Goal: Information Seeking & Learning: Learn about a topic

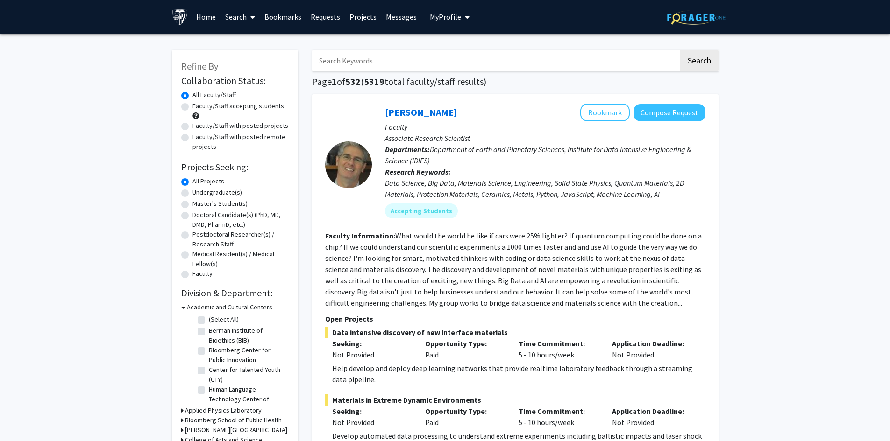
click at [320, 15] on link "Requests" at bounding box center [325, 16] width 39 height 33
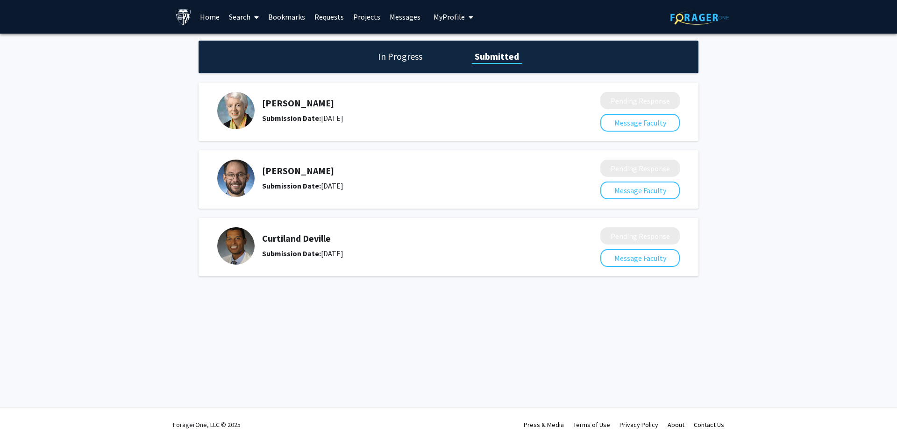
click at [293, 16] on link "Bookmarks" at bounding box center [286, 16] width 46 height 33
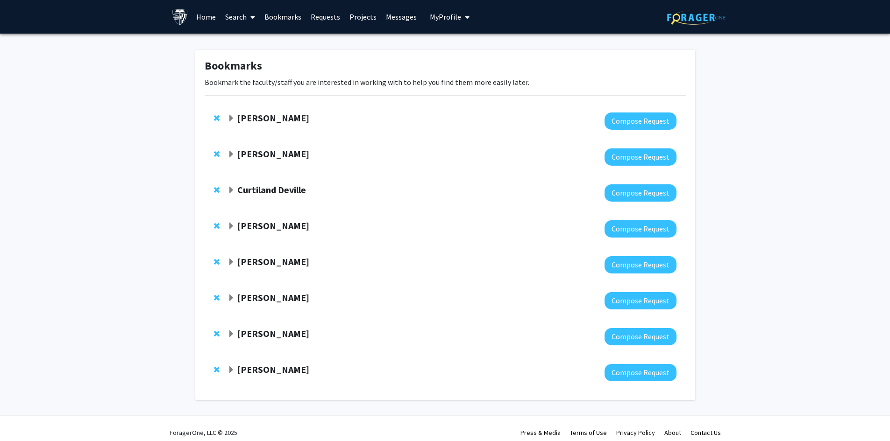
click at [255, 118] on strong "[PERSON_NAME]" at bounding box center [273, 118] width 72 height 12
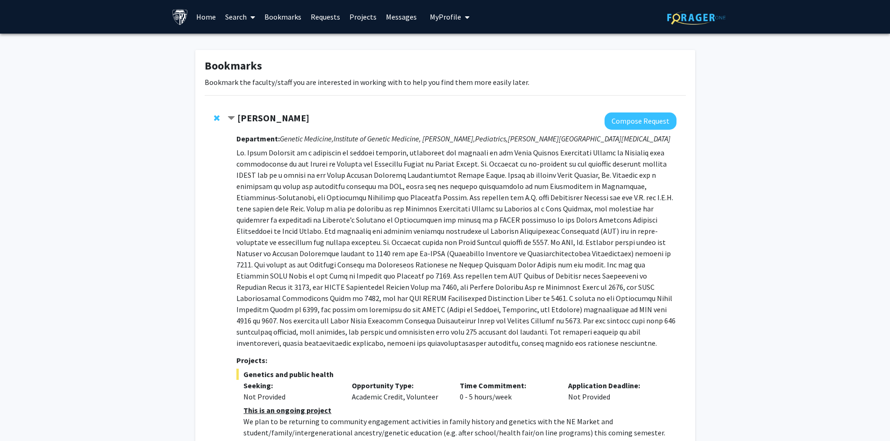
click at [255, 118] on strong "[PERSON_NAME]" at bounding box center [273, 118] width 72 height 12
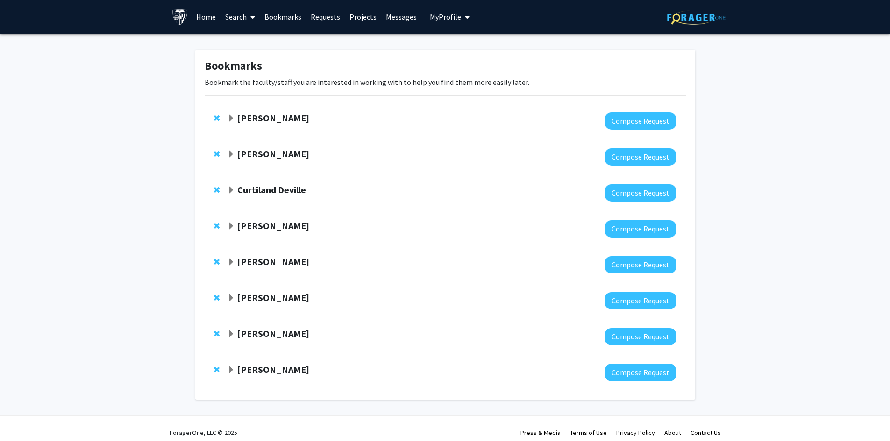
click at [265, 156] on strong "[PERSON_NAME]" at bounding box center [273, 154] width 72 height 12
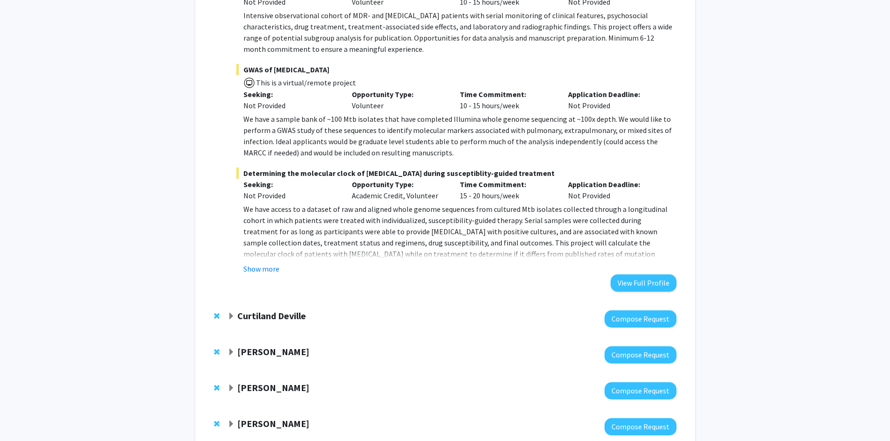
scroll to position [374, 0]
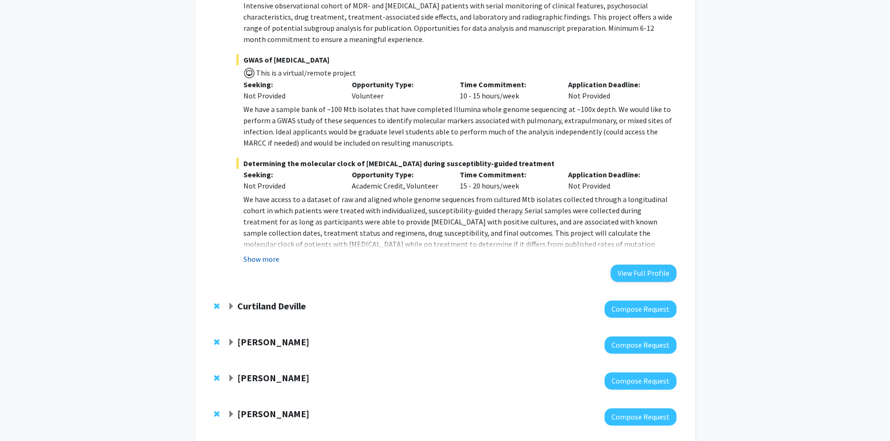
click at [248, 257] on button "Show more" at bounding box center [261, 259] width 36 height 11
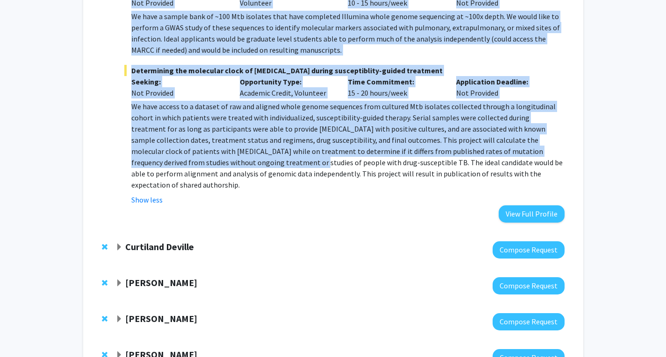
scroll to position [467, 0]
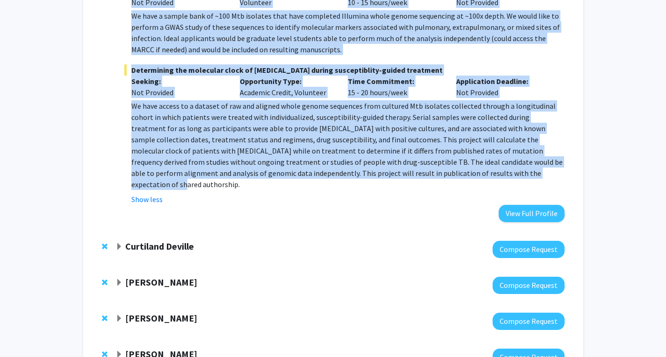
drag, startPoint x: 123, startPoint y: 45, endPoint x: 460, endPoint y: 176, distance: 361.7
copy div "Department: [MEDICAL_DATA], Medicine, Pediatrics [PERSON_NAME], M.D., MPH, is b…"
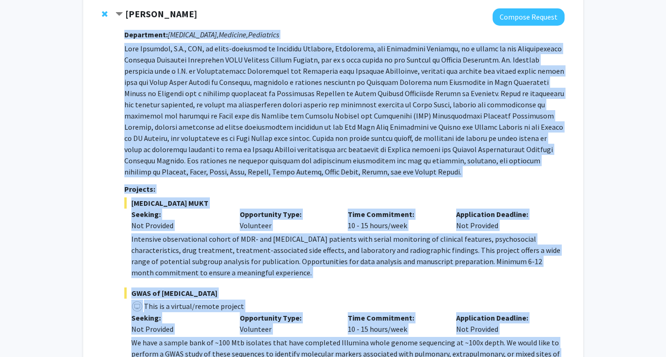
scroll to position [47, 0]
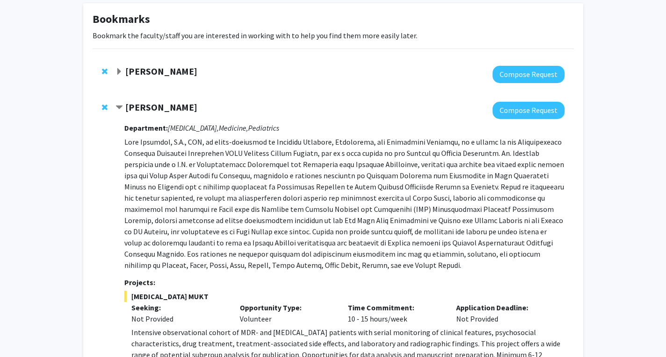
click at [301, 102] on div "[PERSON_NAME]" at bounding box center [216, 108] width 202 height 12
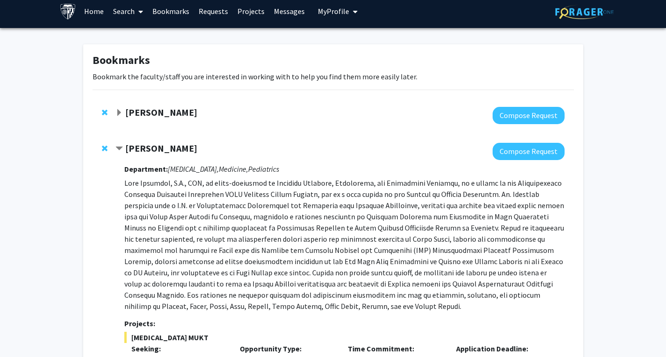
scroll to position [0, 0]
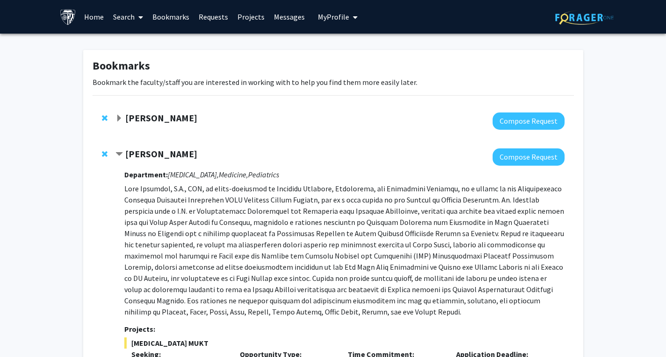
click at [161, 150] on strong "[PERSON_NAME]" at bounding box center [161, 154] width 72 height 12
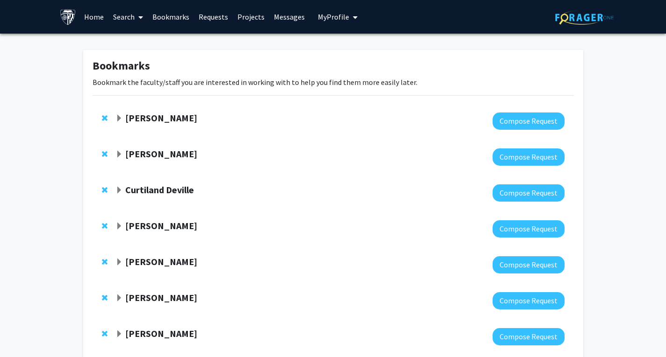
click at [159, 186] on strong "Curtiland Deville" at bounding box center [159, 190] width 69 height 12
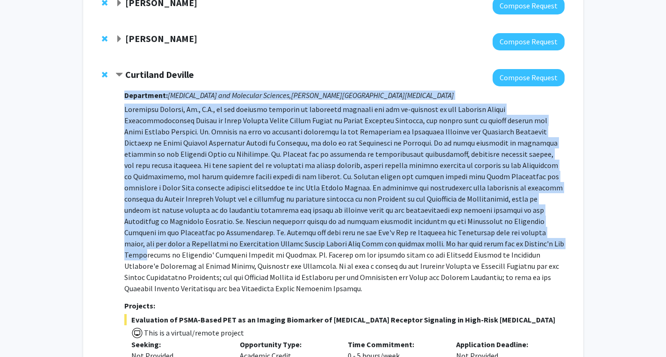
scroll to position [140, 0]
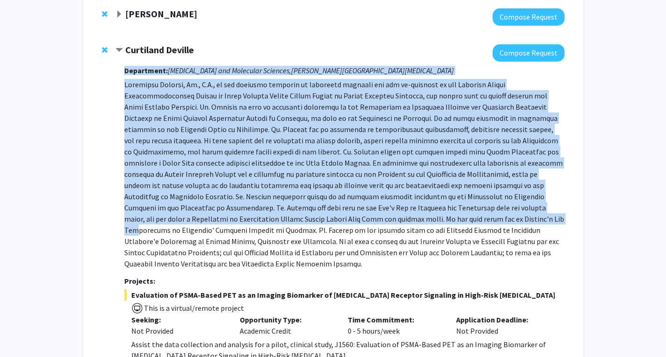
drag, startPoint x: 124, startPoint y: 131, endPoint x: 219, endPoint y: 206, distance: 120.6
click at [226, 218] on div "[PERSON_NAME] Compose Request Department: [MEDICAL_DATA] and Molecular Sciences…" at bounding box center [339, 246] width 448 height 404
click at [118, 109] on div "[PERSON_NAME] Compose Request Department: [MEDICAL_DATA] and Molecular Sciences…" at bounding box center [339, 246] width 448 height 404
click at [117, 82] on div "[PERSON_NAME] Compose Request Department: [MEDICAL_DATA] and Molecular Sciences…" at bounding box center [339, 246] width 448 height 404
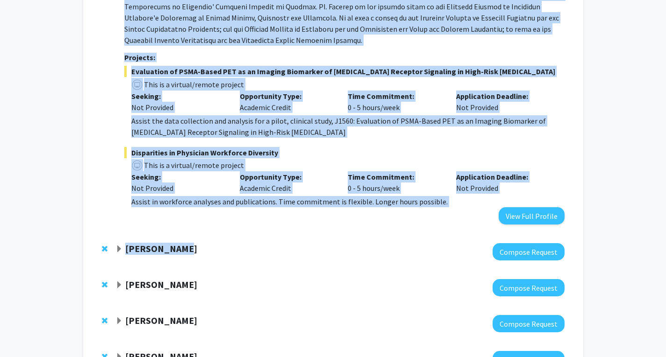
scroll to position [374, 0]
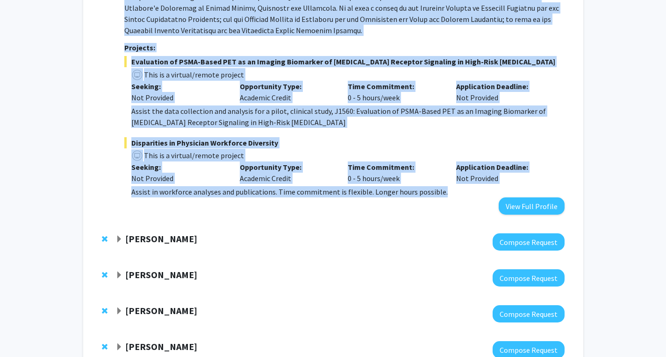
drag, startPoint x: 122, startPoint y: 68, endPoint x: 446, endPoint y: 183, distance: 343.6
click at [446, 183] on div "[PERSON_NAME] Compose Request Department: [MEDICAL_DATA] and Molecular Sciences…" at bounding box center [339, 13] width 448 height 404
copy div "Department: [MEDICAL_DATA] and Molecular Sciences, [PERSON_NAME][GEOGRAPHIC_DAT…"
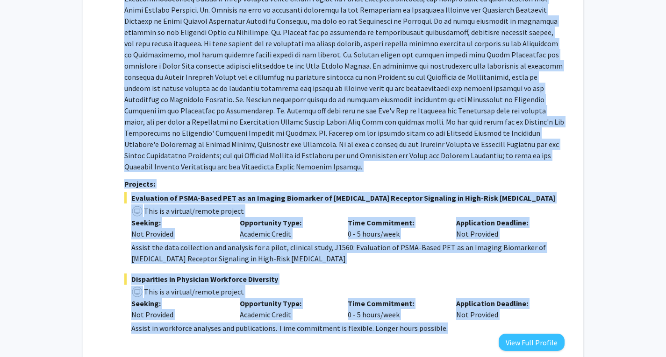
scroll to position [187, 0]
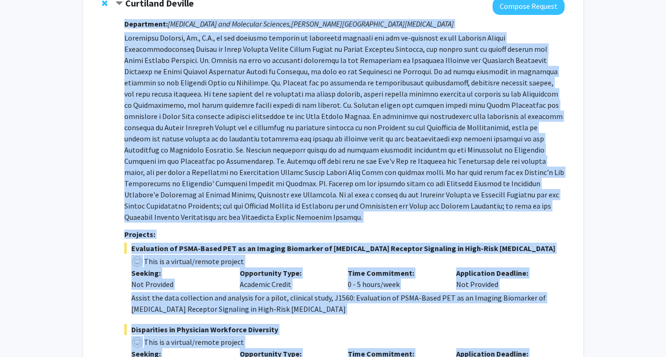
click at [451, 17] on div "Department: [MEDICAL_DATA] and Molecular Sciences, [PERSON_NAME] Comprehensive …" at bounding box center [344, 208] width 440 height 387
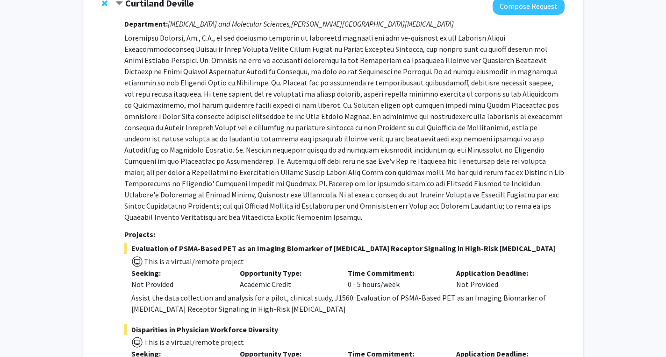
click at [152, 6] on strong "Curtiland Deville" at bounding box center [159, 3] width 69 height 12
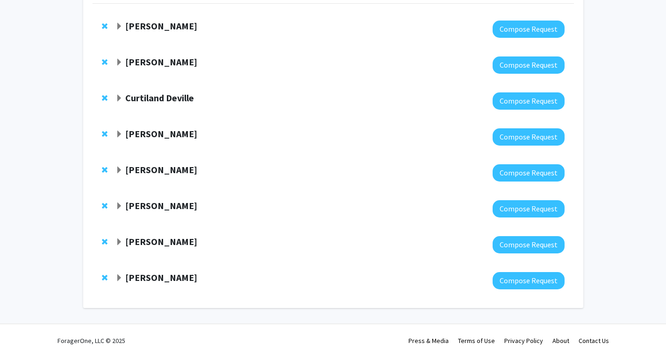
click at [175, 137] on strong "[PERSON_NAME]" at bounding box center [161, 134] width 72 height 12
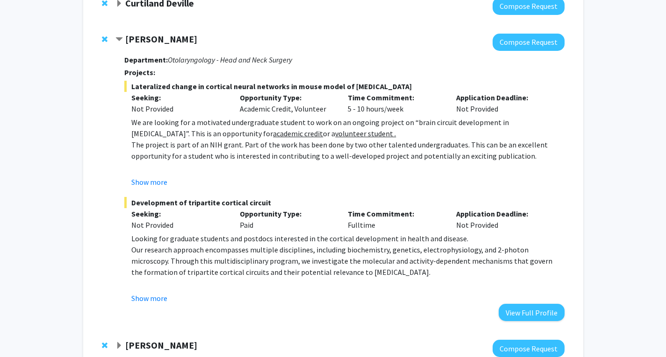
click at [153, 42] on strong "[PERSON_NAME]" at bounding box center [161, 39] width 72 height 12
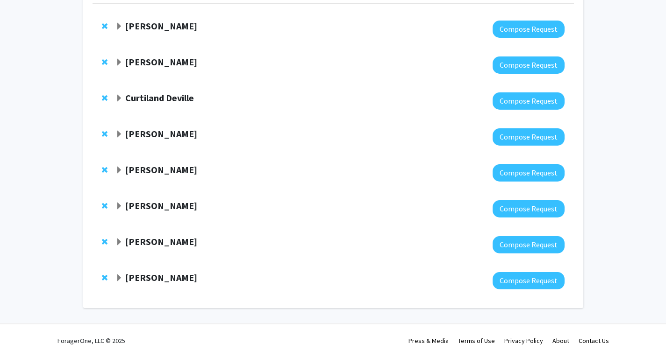
scroll to position [92, 0]
click at [167, 168] on strong "[PERSON_NAME]" at bounding box center [161, 170] width 72 height 12
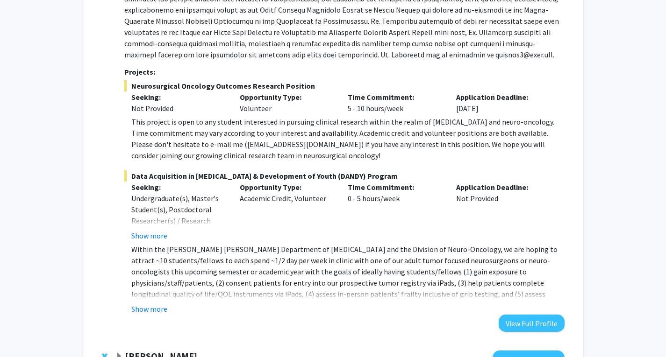
scroll to position [327, 0]
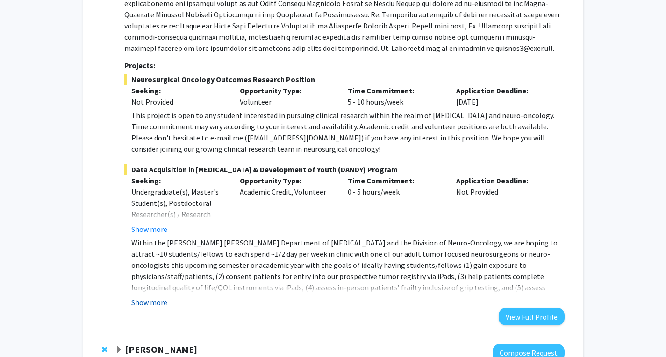
click at [157, 304] on button "Show more" at bounding box center [149, 302] width 36 height 11
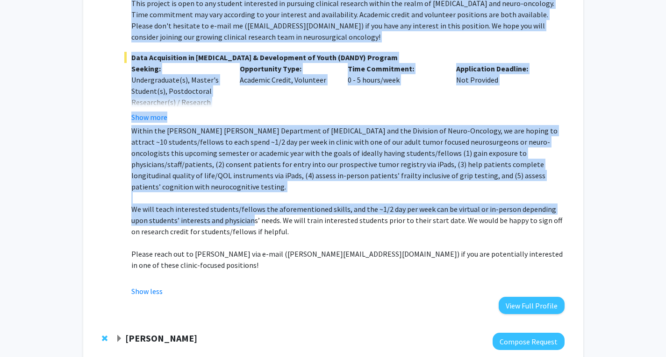
scroll to position [467, 0]
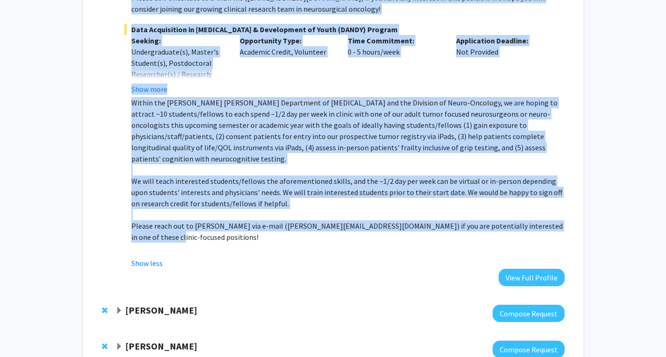
drag, startPoint x: 122, startPoint y: 59, endPoint x: 559, endPoint y: 213, distance: 463.2
click at [559, 213] on div "[PERSON_NAME] Compose Request Department: [MEDICAL_DATA], [MEDICAL_DATA] and Mo…" at bounding box center [339, 37] width 448 height 497
copy div "Loremipsum: Dolorsitamet, Consectet Adipisci eli Seddoeius Temporin, Utlabo Etd…"
click at [299, 191] on p "We will teach interested students/fellows the aforementioned skills, and the ~1…" at bounding box center [347, 193] width 432 height 34
click at [311, 209] on p at bounding box center [347, 214] width 432 height 11
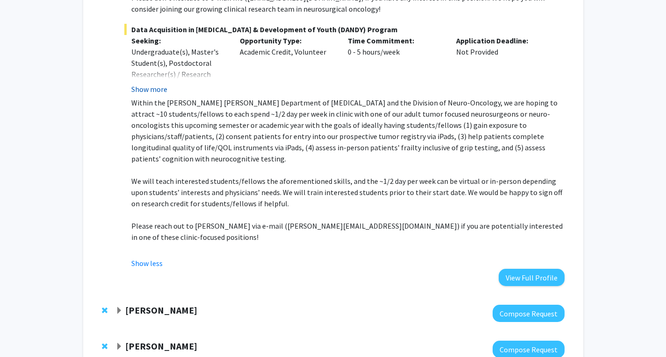
click at [158, 91] on button "Show more" at bounding box center [149, 89] width 36 height 11
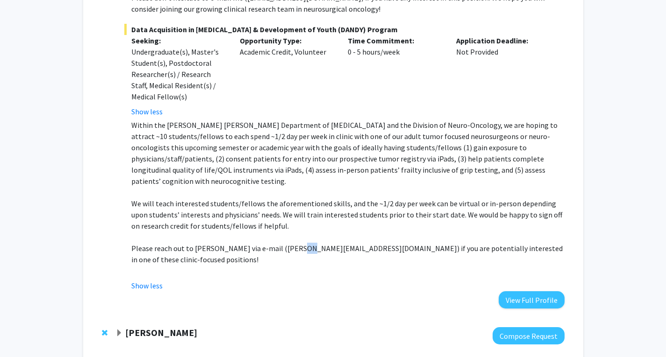
drag, startPoint x: 285, startPoint y: 236, endPoint x: 292, endPoint y: 236, distance: 7.0
click at [292, 243] on p "Please reach out to [PERSON_NAME] via e-mail ([PERSON_NAME][EMAIL_ADDRESS][DOMA…" at bounding box center [347, 254] width 432 height 22
click at [284, 243] on p "Please reach out to [PERSON_NAME] via e-mail ([PERSON_NAME][EMAIL_ADDRESS][DOMA…" at bounding box center [347, 254] width 432 height 22
drag, startPoint x: 284, startPoint y: 236, endPoint x: 304, endPoint y: 239, distance: 19.3
click at [304, 243] on p "Please reach out to [PERSON_NAME] via e-mail ([PERSON_NAME][EMAIL_ADDRESS][DOMA…" at bounding box center [347, 254] width 432 height 22
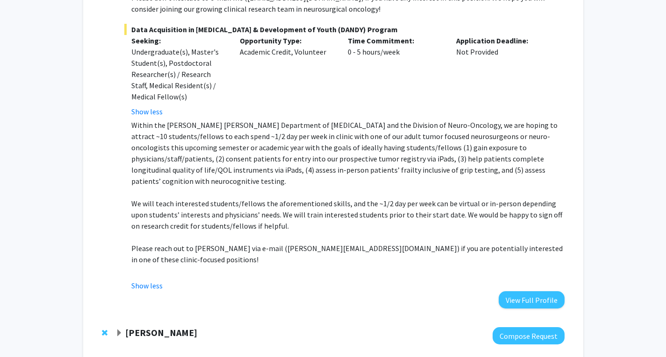
click at [284, 243] on p "Please reach out to [PERSON_NAME] via e-mail ([PERSON_NAME][EMAIL_ADDRESS][DOMA…" at bounding box center [347, 254] width 432 height 22
drag, startPoint x: 283, startPoint y: 236, endPoint x: 330, endPoint y: 238, distance: 46.7
click at [330, 243] on p "Please reach out to [PERSON_NAME] via e-mail ([PERSON_NAME][EMAIL_ADDRESS][DOMA…" at bounding box center [347, 254] width 432 height 22
copy p "[PERSON_NAME][EMAIL_ADDRESS][DOMAIN_NAME]"
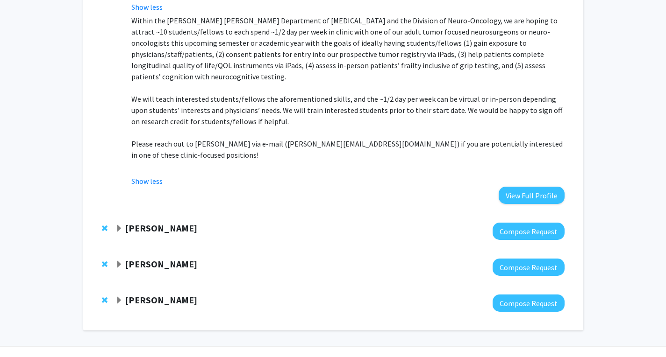
click at [168, 222] on strong "[PERSON_NAME]" at bounding box center [161, 228] width 72 height 12
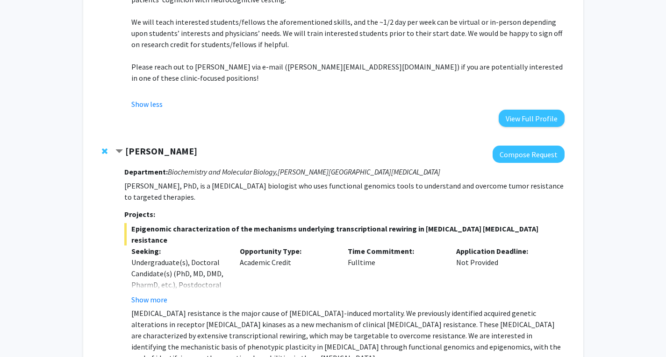
scroll to position [712, 0]
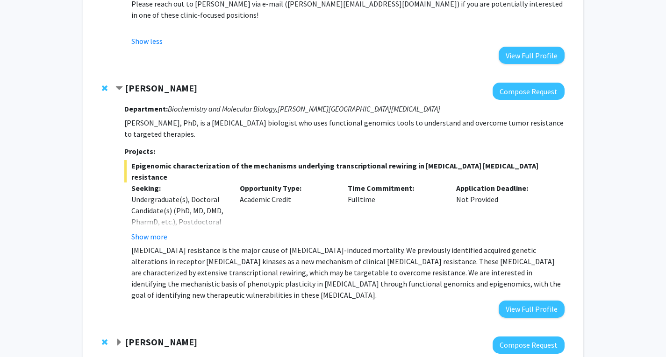
click at [158, 210] on div "Epigenomic characterization of the mechanisms underlying transcriptional rewiri…" at bounding box center [344, 230] width 440 height 141
click at [158, 231] on button "Show more" at bounding box center [149, 236] width 36 height 11
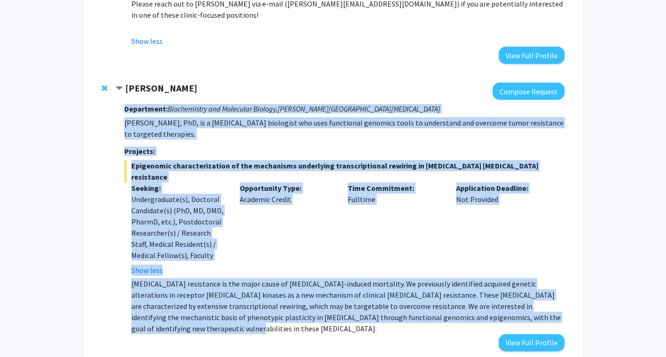
drag, startPoint x: 122, startPoint y: 97, endPoint x: 563, endPoint y: 284, distance: 479.0
click at [563, 284] on div "[PERSON_NAME] Compose Request Department: Biochemistry and Molecular Biology, […" at bounding box center [339, 217] width 448 height 269
copy div "Loremipsum: Dolorsitamet con Adipiscin Elitsed, Doeius Tempor Incididuntutl Etd…"
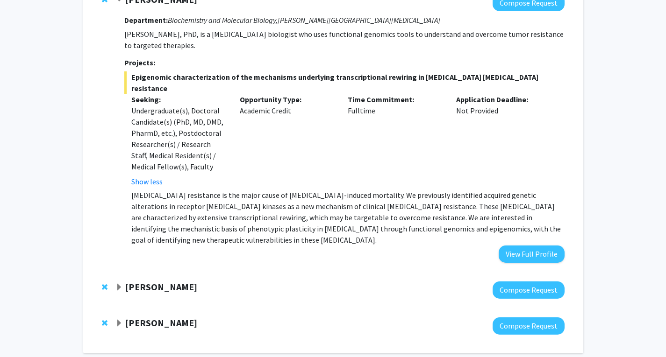
click at [155, 281] on strong "[PERSON_NAME]" at bounding box center [161, 287] width 72 height 12
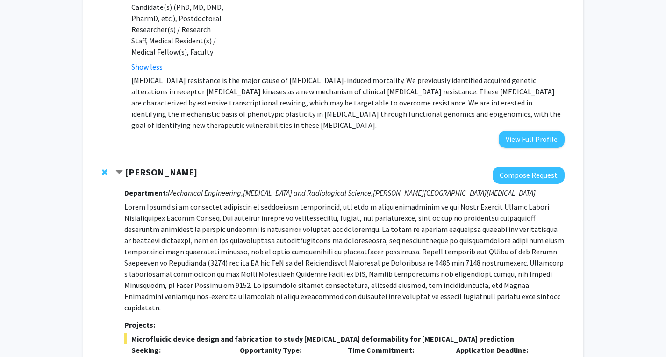
scroll to position [941, 0]
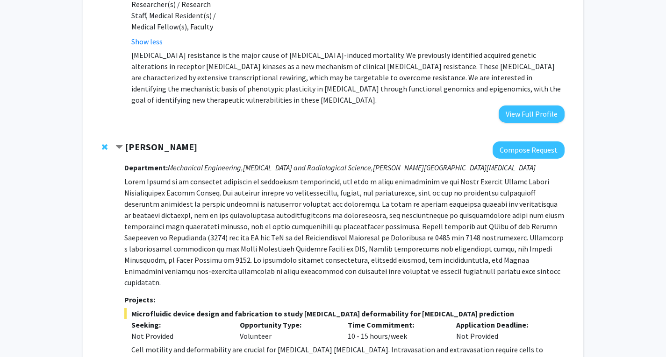
click at [179, 141] on strong "[PERSON_NAME]" at bounding box center [161, 147] width 72 height 12
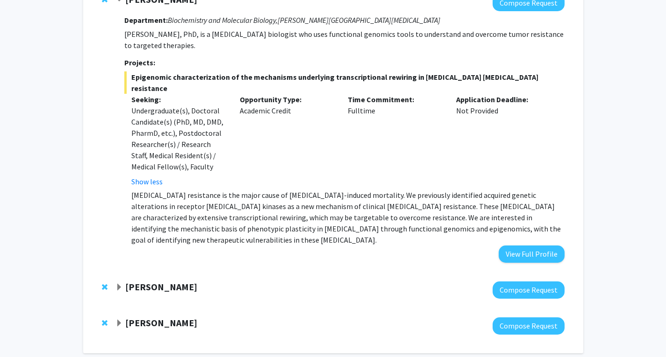
click at [165, 308] on div "[PERSON_NAME] Compose Request" at bounding box center [332, 326] width 481 height 36
click at [166, 317] on strong "[PERSON_NAME]" at bounding box center [161, 323] width 72 height 12
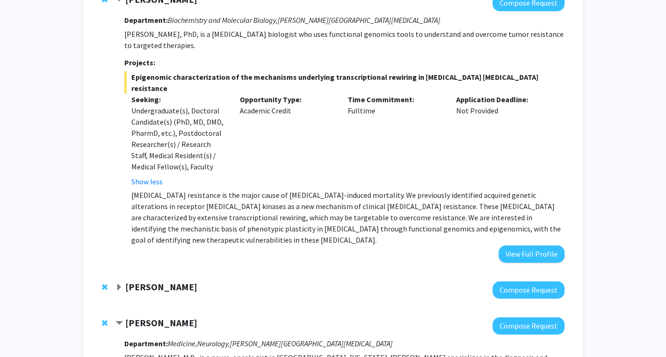
scroll to position [941, 0]
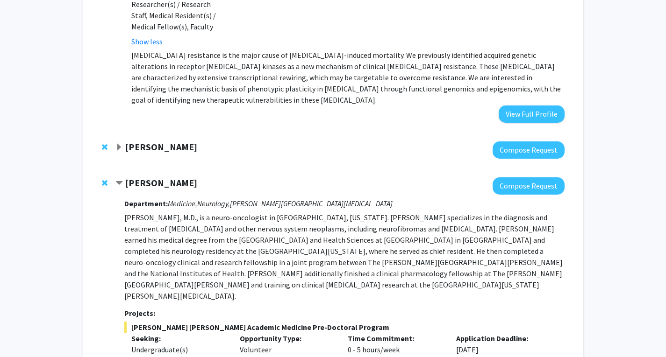
click at [156, 141] on strong "[PERSON_NAME]" at bounding box center [161, 147] width 72 height 12
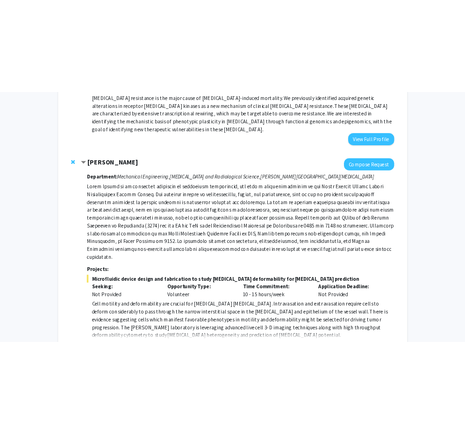
scroll to position [988, 0]
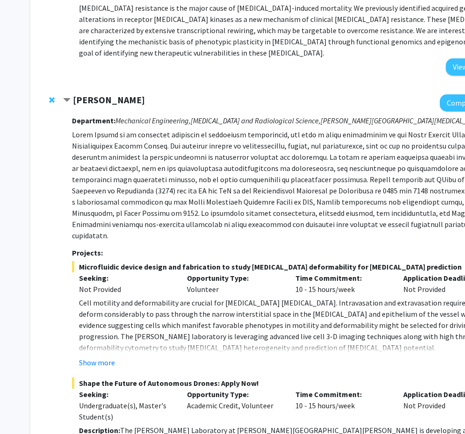
click at [58, 115] on div "[PERSON_NAME] Compose Request Department: Mechanical Engineering, [MEDICAL_DATA…" at bounding box center [280, 303] width 481 height 437
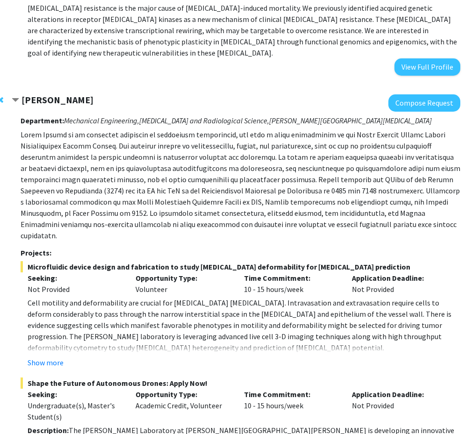
scroll to position [988, 50]
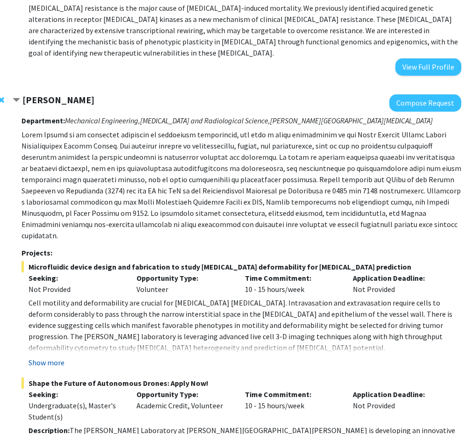
click at [43, 357] on button "Show more" at bounding box center [46, 362] width 36 height 11
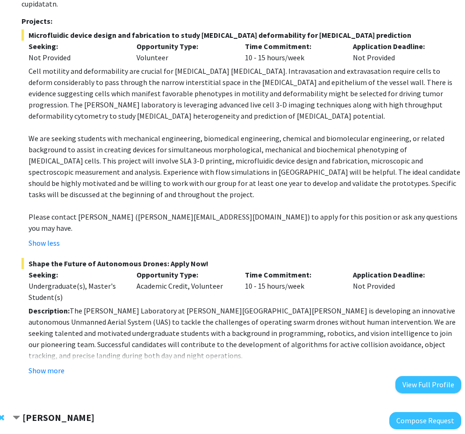
scroll to position [1221, 50]
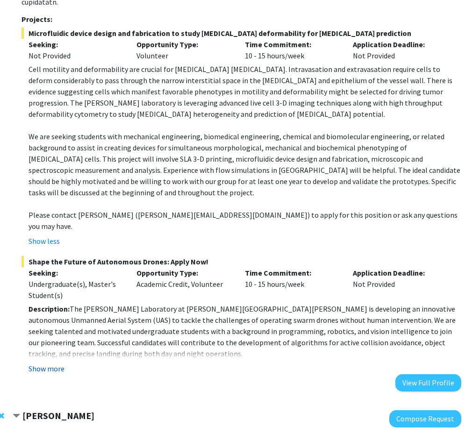
click at [47, 363] on button "Show more" at bounding box center [46, 368] width 36 height 11
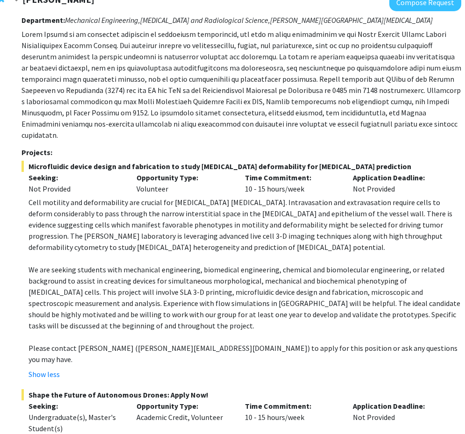
scroll to position [1081, 50]
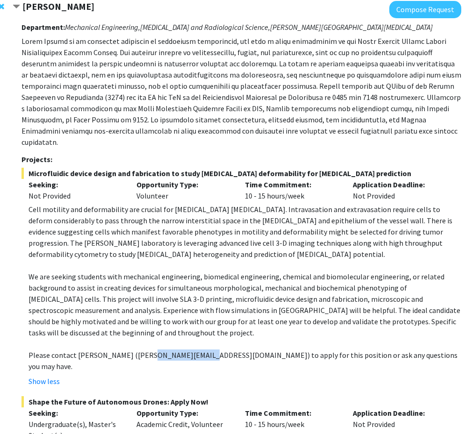
drag, startPoint x: 138, startPoint y: 298, endPoint x: 193, endPoint y: 296, distance: 55.2
click at [193, 349] on p "Please contact [PERSON_NAME] ([PERSON_NAME][EMAIL_ADDRESS][DOMAIN_NAME]) to app…" at bounding box center [244, 360] width 432 height 22
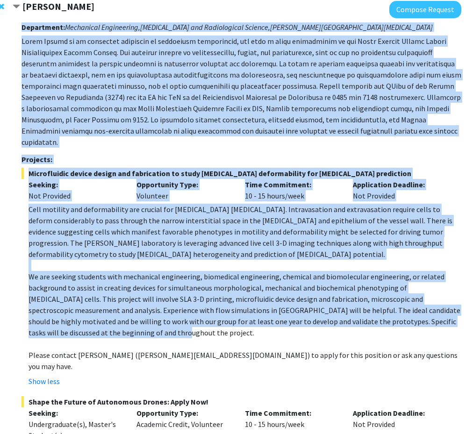
drag, startPoint x: 19, startPoint y: 135, endPoint x: 103, endPoint y: 276, distance: 163.8
click at [103, 276] on div "[PERSON_NAME] Compose Request Department: Mechanical Engineering, [MEDICAL_DATA…" at bounding box center [237, 401] width 448 height 800
copy div "Department: Mechanical Engineering, [MEDICAL_DATA] and Radiological Science, [P…"
click at [107, 155] on h3 "Projects:" at bounding box center [241, 159] width 440 height 9
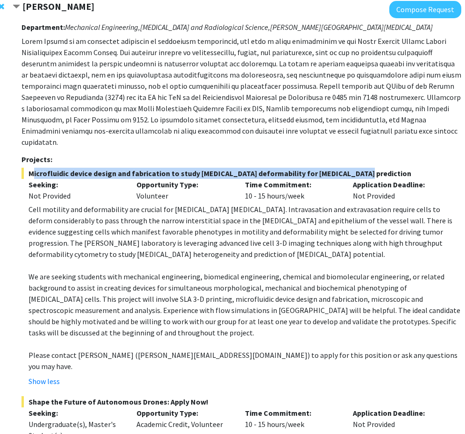
drag, startPoint x: 30, startPoint y: 118, endPoint x: 351, endPoint y: 108, distance: 321.0
click at [351, 108] on div "Department: Mechanical Engineering, [MEDICAL_DATA] and Radiological Science, [P…" at bounding box center [241, 409] width 440 height 782
copy span "Microfluidic device design and fabrication to study [MEDICAL_DATA] deformabilit…"
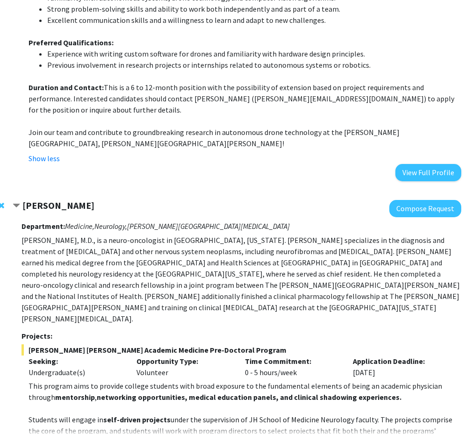
scroll to position [1702, 50]
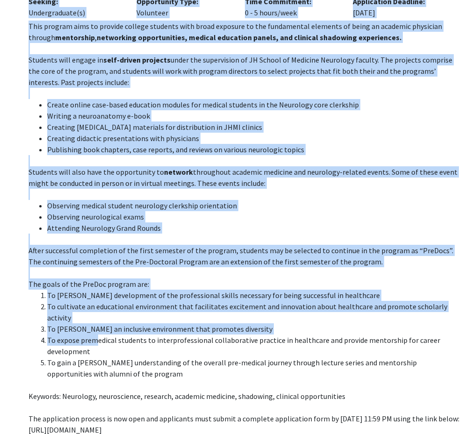
scroll to position [2061, 50]
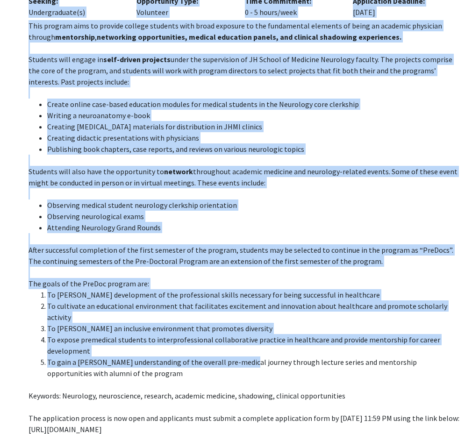
drag, startPoint x: 22, startPoint y: 113, endPoint x: 235, endPoint y: 245, distance: 250.7
click at [235, 245] on div "Department: Medicine, Neurology, [PERSON_NAME][GEOGRAPHIC_DATA][MEDICAL_DATA] […" at bounding box center [241, 162] width 440 height 610
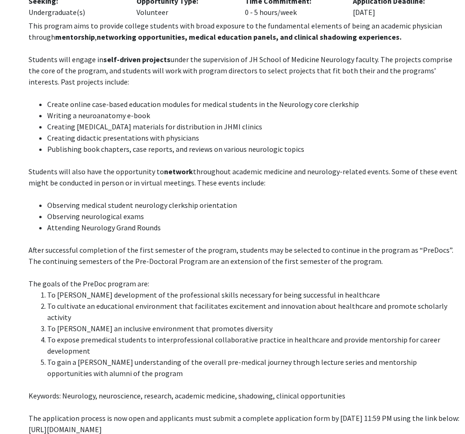
click at [134, 379] on p at bounding box center [244, 384] width 432 height 11
drag, startPoint x: 32, startPoint y: 328, endPoint x: 367, endPoint y: 317, distance: 335.1
click at [411, 424] on p "[URL][DOMAIN_NAME]" at bounding box center [244, 429] width 432 height 11
click at [19, 322] on div "[PERSON_NAME] Compose Request Department: Medicine, Neurology, [PERSON_NAME][GE…" at bounding box center [237, 153] width 448 height 627
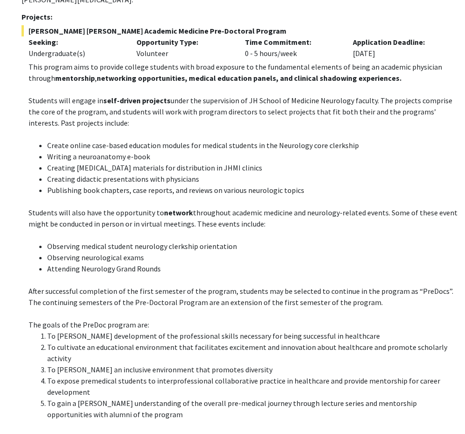
scroll to position [2014, 50]
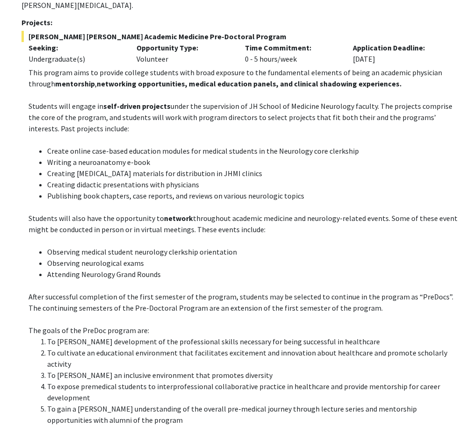
drag, startPoint x: 26, startPoint y: 374, endPoint x: 429, endPoint y: 380, distance: 402.7
click at [429, 380] on fg-read-more "This program aims to provide college students with broad exposure to the fundam…" at bounding box center [241, 282] width 440 height 430
copy p "[URL][DOMAIN_NAME]"
